Goal: Find specific page/section: Find specific page/section

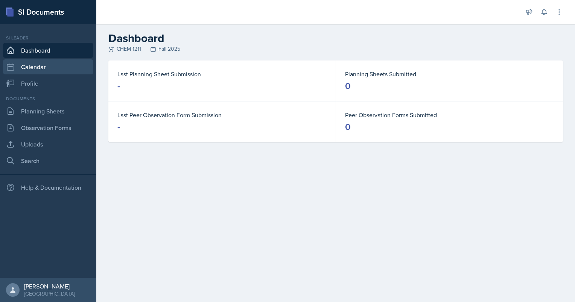
click at [44, 65] on link "Calendar" at bounding box center [48, 66] width 90 height 15
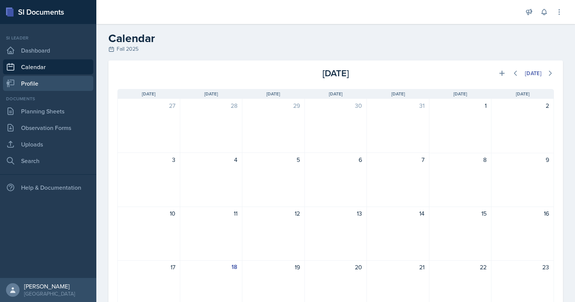
click at [41, 80] on link "Profile" at bounding box center [48, 83] width 90 height 15
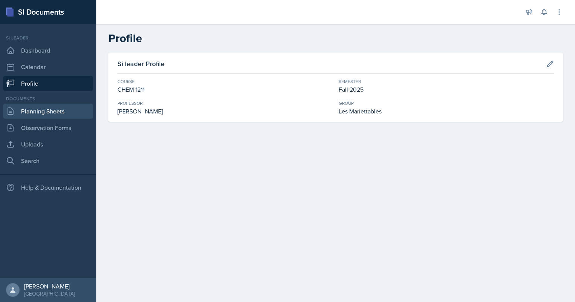
click at [46, 113] on link "Planning Sheets" at bounding box center [48, 111] width 90 height 15
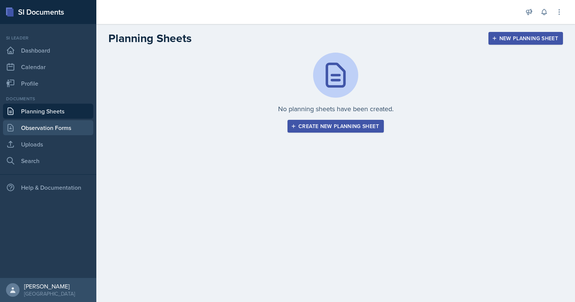
click at [49, 127] on link "Observation Forms" at bounding box center [48, 127] width 90 height 15
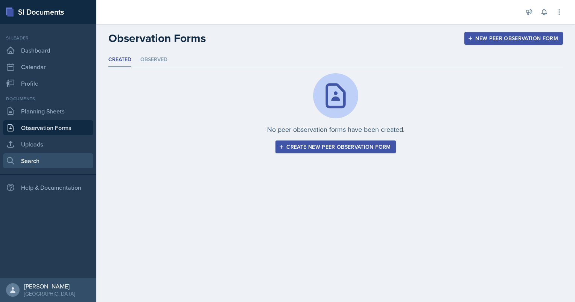
click at [61, 157] on link "Search" at bounding box center [48, 160] width 90 height 15
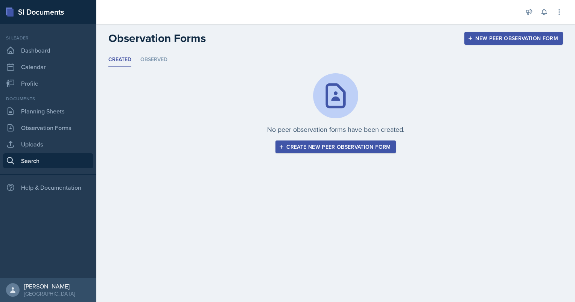
select select "all"
select select "1"
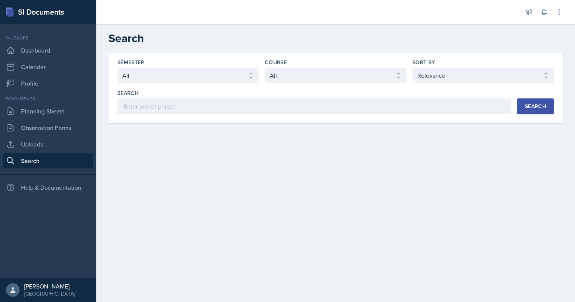
click at [34, 290] on div "[GEOGRAPHIC_DATA]" at bounding box center [49, 294] width 51 height 8
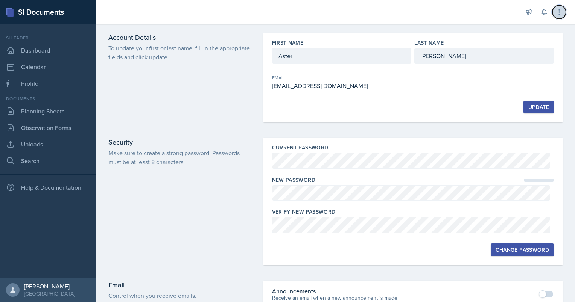
click at [561, 13] on icon at bounding box center [559, 12] width 8 height 8
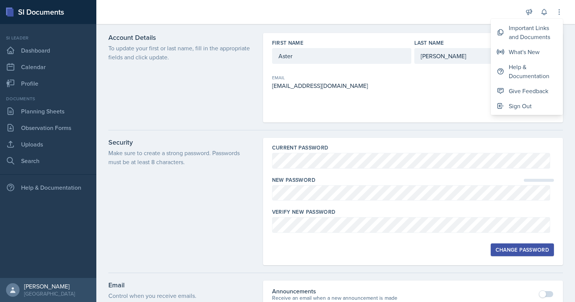
click at [33, 11] on div "SI Documents" at bounding box center [48, 12] width 96 height 24
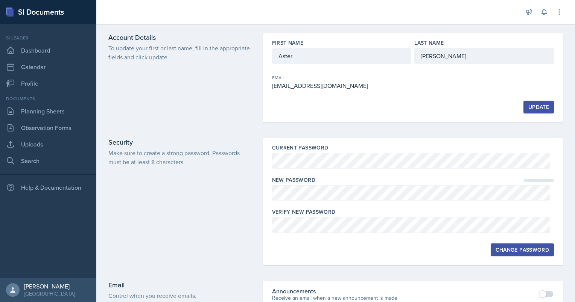
click at [9, 11] on rect at bounding box center [10, 13] width 6 height 8
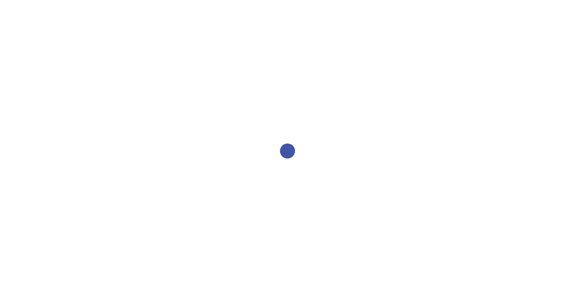
select select "2bed604d-1099-4043-b1bc-2365e8740244"
